Goal: Find contact information: Find contact information

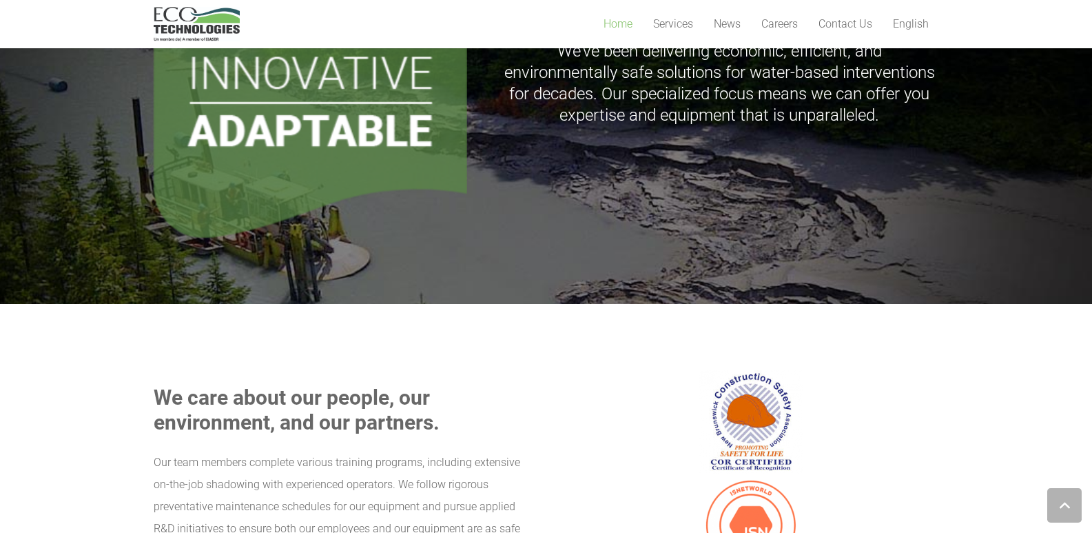
scroll to position [1830, 0]
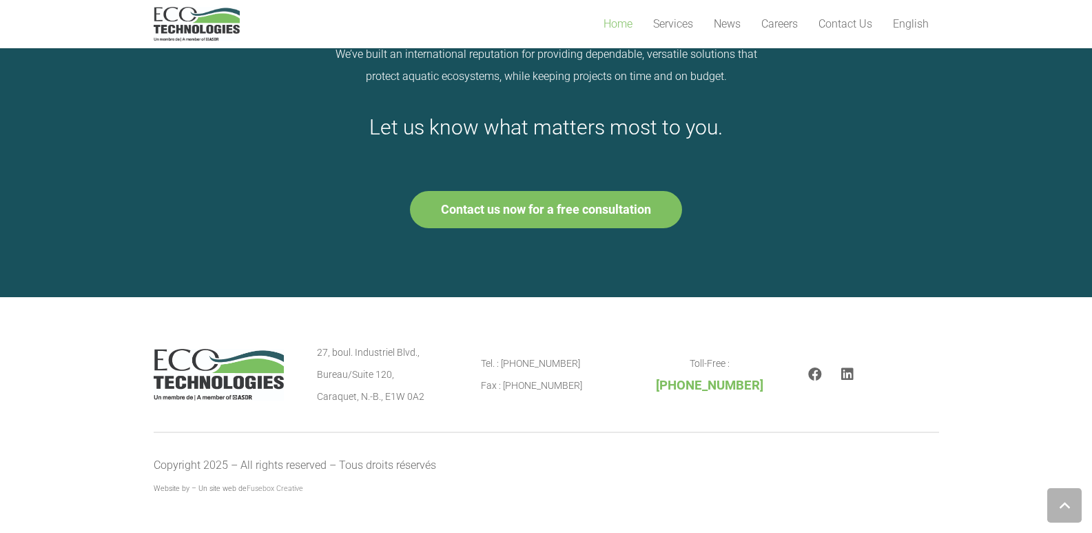
drag, startPoint x: 432, startPoint y: 396, endPoint x: 329, endPoint y: 353, distance: 111.2
click at [329, 353] on p "27, boul. [STREET_ADDRESS]" at bounding box center [382, 374] width 131 height 66
click at [347, 356] on p "27, boul. [STREET_ADDRESS]" at bounding box center [382, 374] width 131 height 66
drag, startPoint x: 318, startPoint y: 350, endPoint x: 421, endPoint y: 408, distance: 117.8
click at [421, 408] on section "27, boul. [STREET_ADDRESS] Tel. : [PHONE_NUMBER] Fax : [PHONE_NUMBER] Toll-Free…" at bounding box center [546, 374] width 1092 height 154
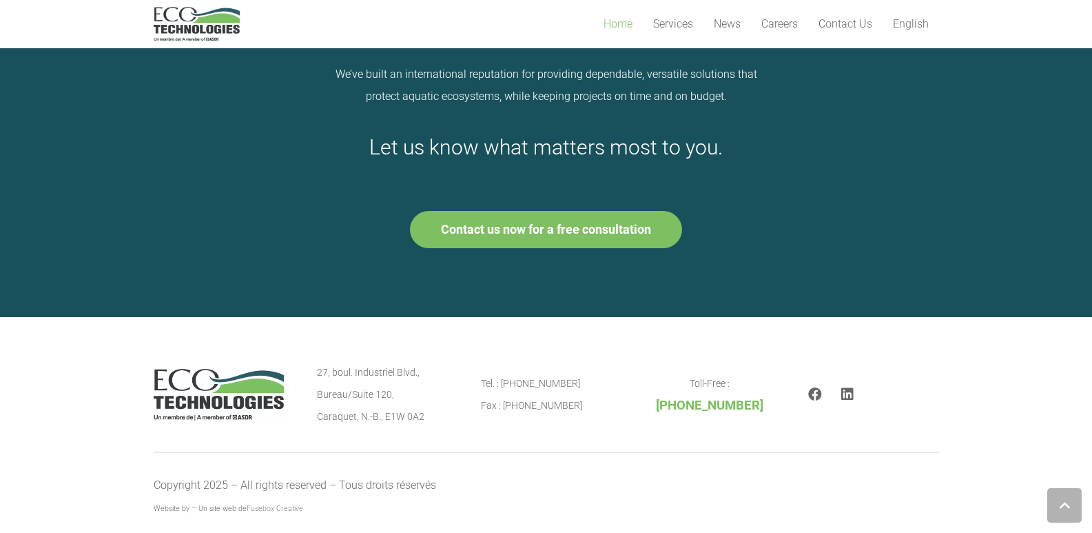
scroll to position [1809, 0]
drag, startPoint x: 859, startPoint y: 397, endPoint x: 845, endPoint y: 400, distance: 14.9
click at [849, 399] on div "LinkedIn" at bounding box center [847, 394] width 32 height 33
click at [845, 400] on icon "LinkedIn" at bounding box center [847, 395] width 12 height 14
drag, startPoint x: 437, startPoint y: 418, endPoint x: 360, endPoint y: 413, distance: 77.3
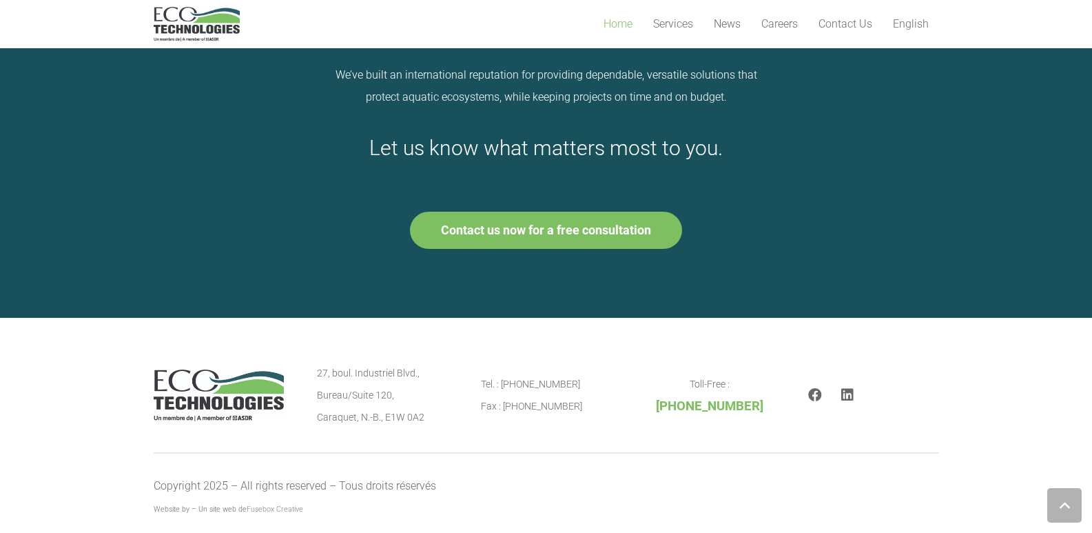
click at [360, 413] on p "27, boul. [STREET_ADDRESS]" at bounding box center [382, 395] width 131 height 66
click at [437, 423] on p "27, boul. [STREET_ADDRESS]" at bounding box center [382, 395] width 131 height 66
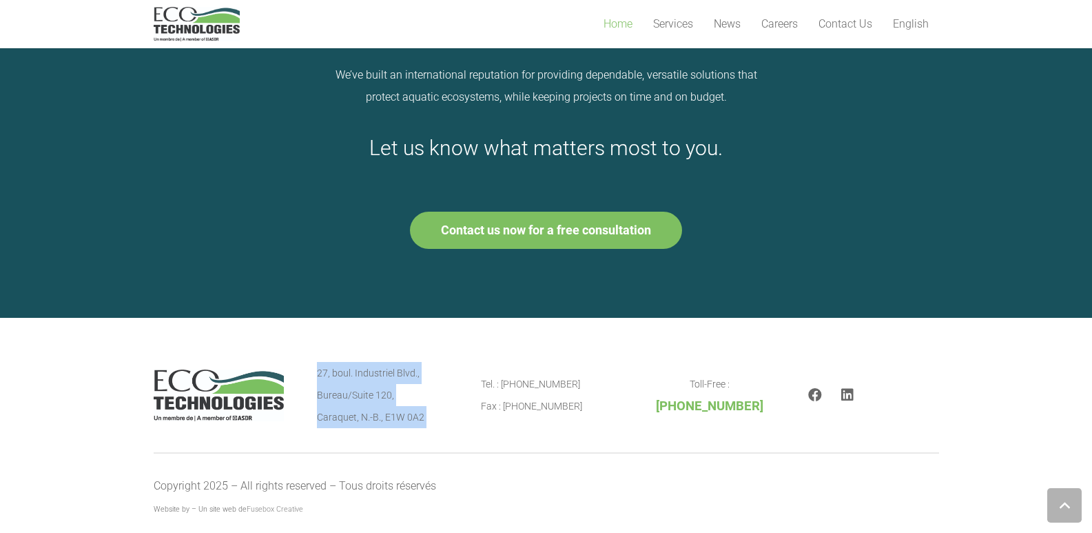
drag, startPoint x: 437, startPoint y: 423, endPoint x: 325, endPoint y: 360, distance: 128.6
click at [316, 375] on div "27, boul. [STREET_ADDRESS] Tel. : [PHONE_NUMBER] Fax : [PHONE_NUMBER] Toll-Free…" at bounding box center [546, 395] width 785 height 66
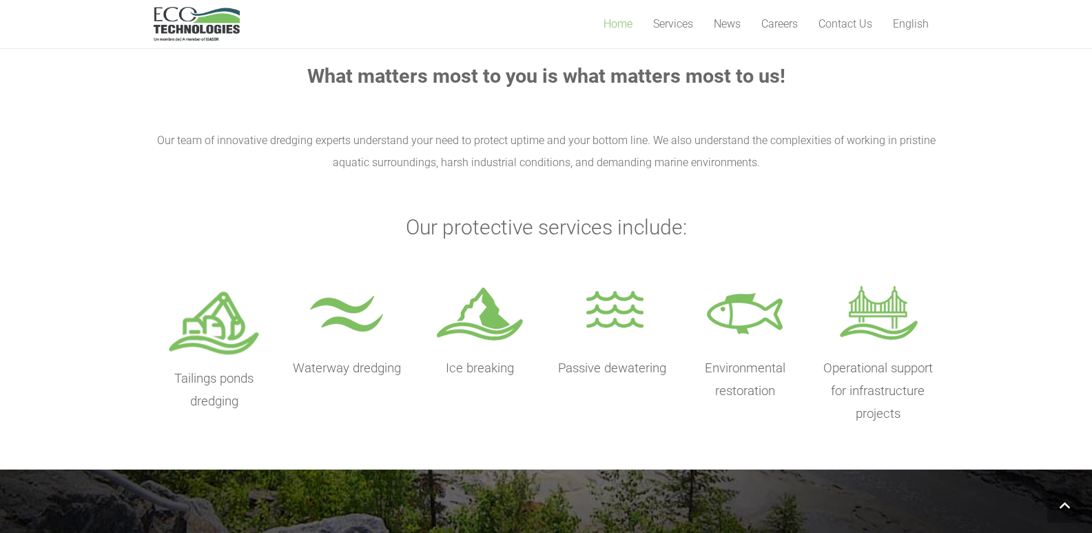
scroll to position [551, 0]
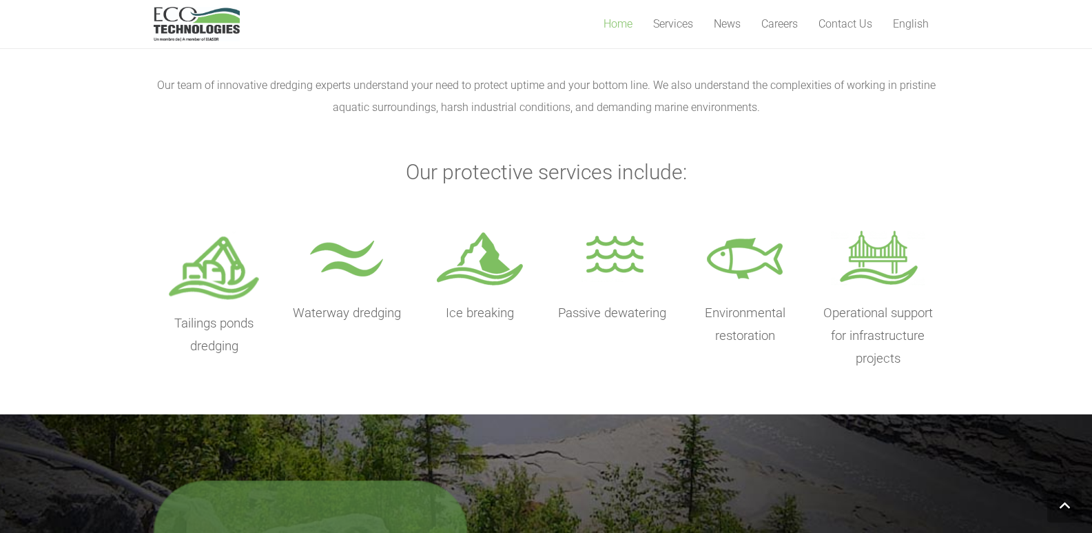
click at [732, 312] on span "Environmental restoration" at bounding box center [745, 324] width 81 height 38
drag, startPoint x: 732, startPoint y: 312, endPoint x: 775, endPoint y: 333, distance: 47.8
click at [775, 333] on span "Environmental restoration" at bounding box center [745, 324] width 81 height 38
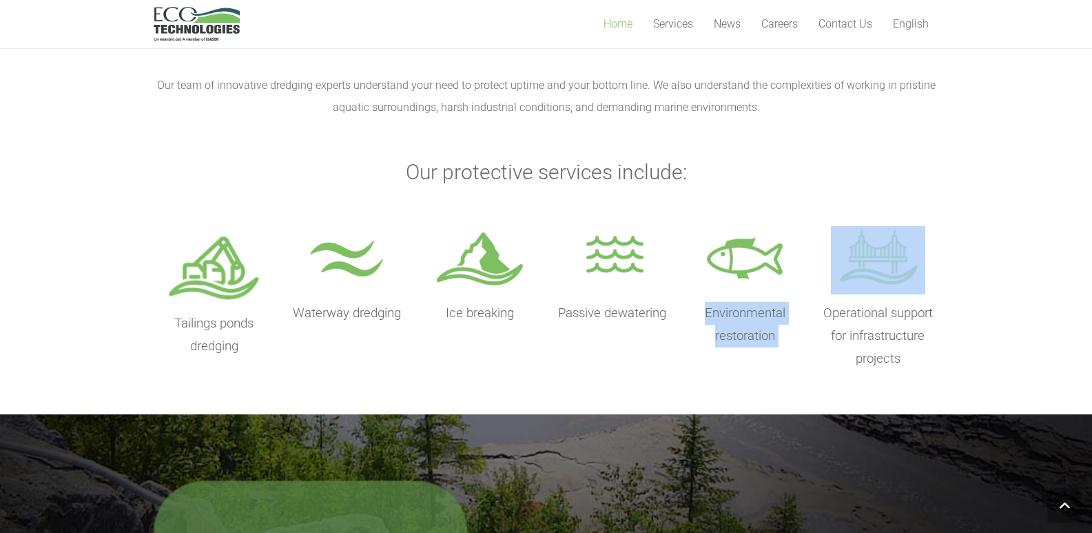
copy div "Environmental restoration"
